Goal: Transaction & Acquisition: Download file/media

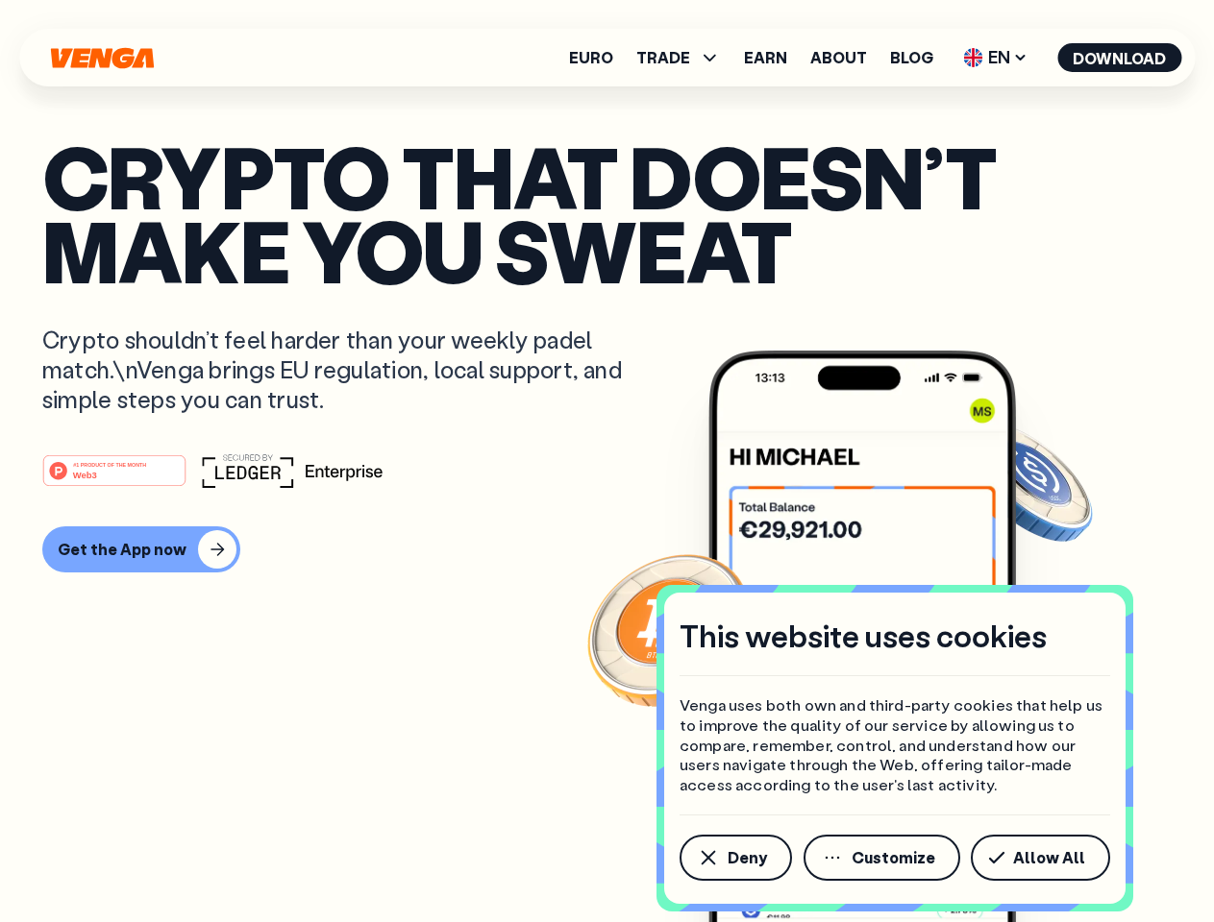
click at [606, 461] on div "#1 PRODUCT OF THE MONTH Web3" at bounding box center [606, 471] width 1129 height 35
click at [734, 858] on span "Deny" at bounding box center [746, 857] width 39 height 15
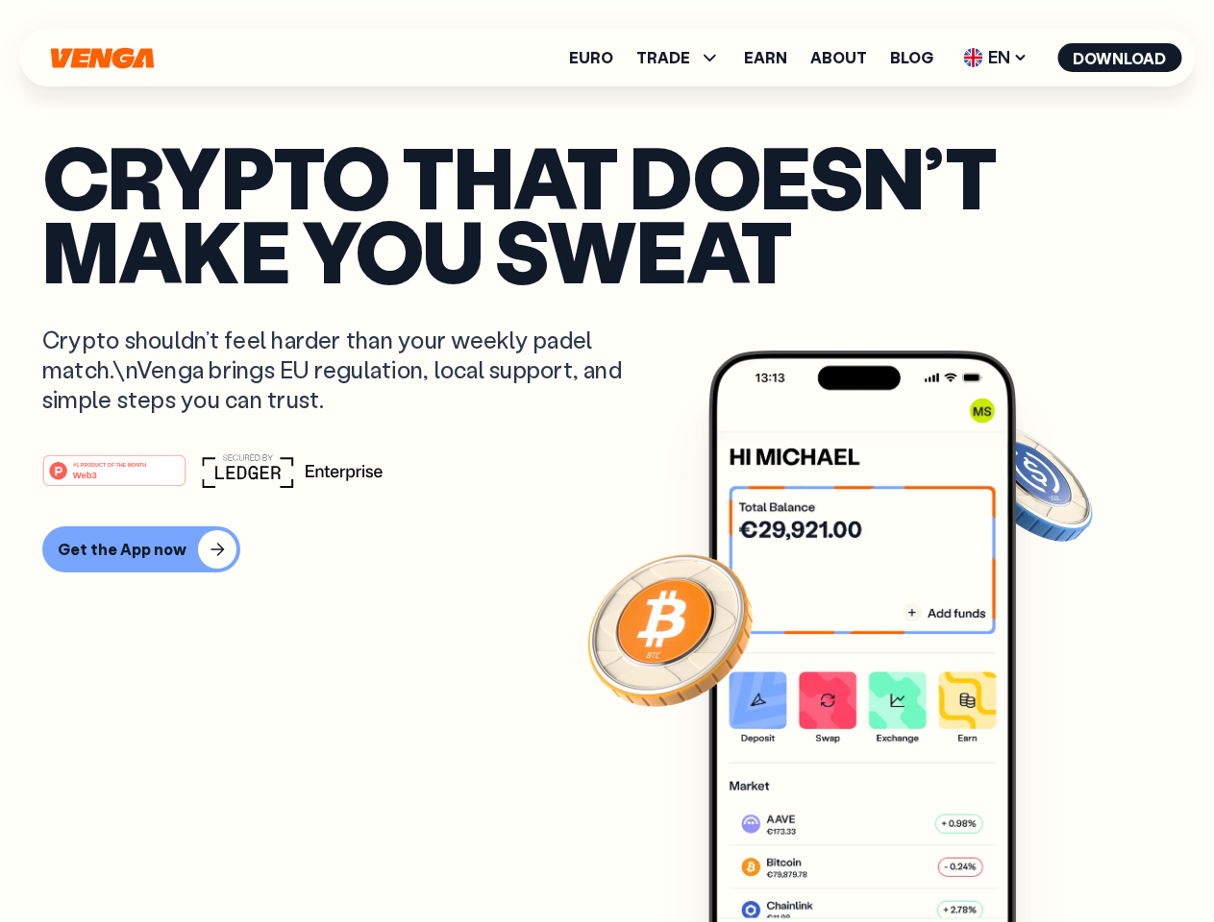
click at [883, 858] on img at bounding box center [861, 673] width 307 height 644
click at [1044, 858] on article "Crypto that doesn’t make you sweat Crypto shouldn’t feel harder than your weekl…" at bounding box center [606, 499] width 1129 height 721
click at [684, 58] on span "TRADE" at bounding box center [663, 57] width 54 height 15
click at [995, 58] on span "EN" at bounding box center [995, 57] width 78 height 31
click at [1119, 58] on button "Download" at bounding box center [1119, 57] width 124 height 29
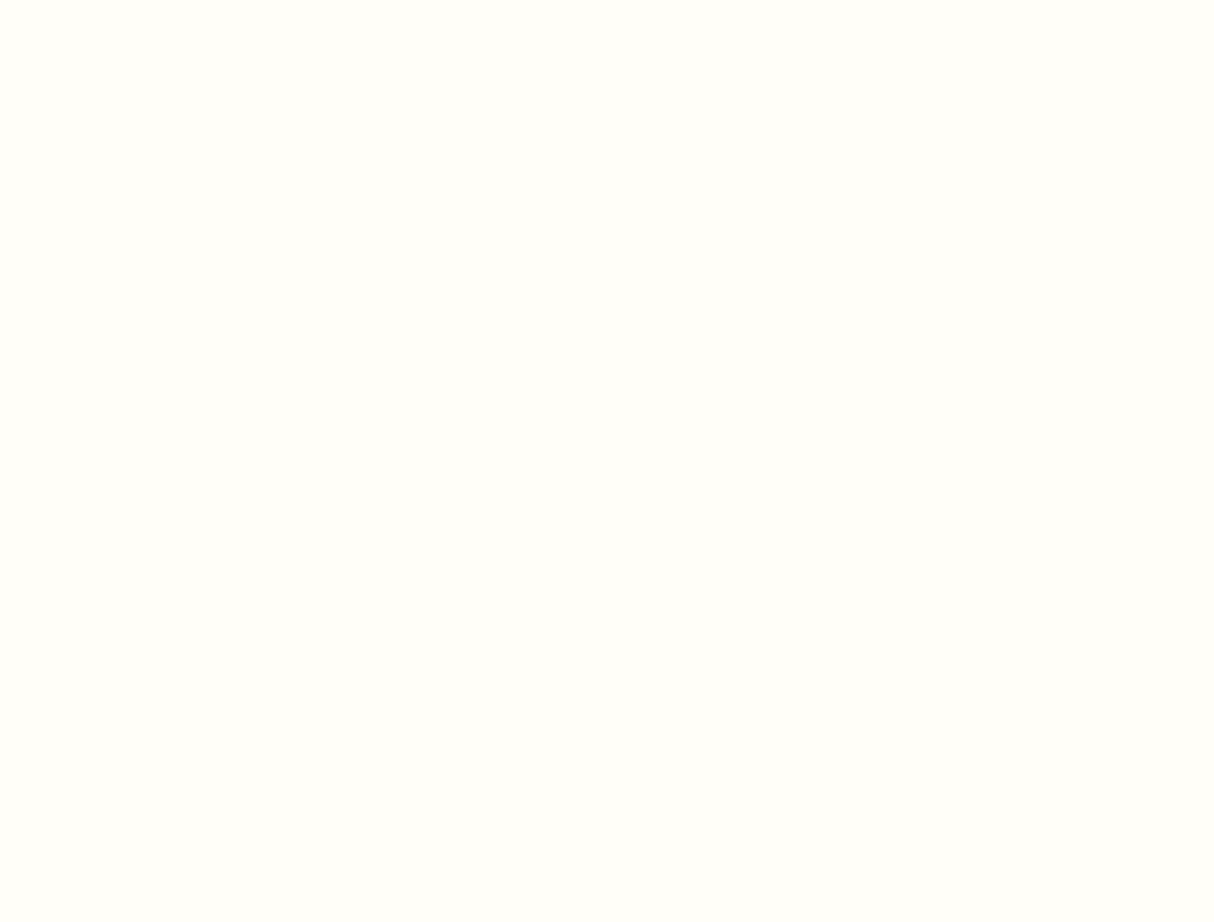
click at [138, 0] on html "This website uses cookies Venga uses both own and third-party cookies that help…" at bounding box center [607, 0] width 1214 height 0
click at [117, 0] on html "This website uses cookies Venga uses both own and third-party cookies that help…" at bounding box center [607, 0] width 1214 height 0
